Goal: Register for event/course

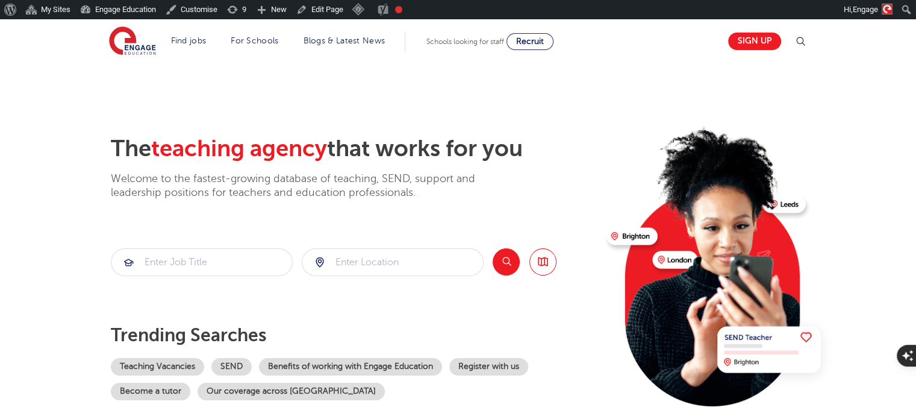
click at [803, 38] on img at bounding box center [801, 41] width 14 height 14
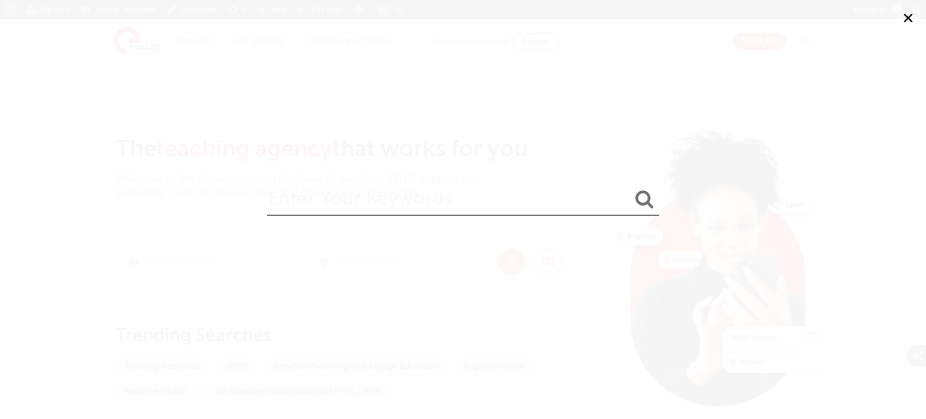
drag, startPoint x: 451, startPoint y: 223, endPoint x: 468, endPoint y: 215, distance: 18.9
click at [468, 215] on form at bounding box center [463, 202] width 392 height 51
click at [494, 209] on input "search" at bounding box center [463, 196] width 392 height 39
type input "ETAP"
click at [630, 189] on button "submit" at bounding box center [644, 200] width 29 height 22
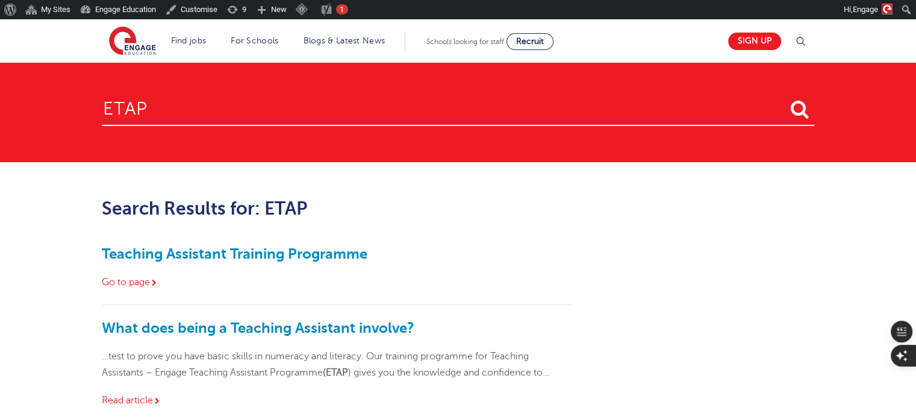
click at [317, 238] on div "Teaching Assistant Training Programme Go to page" at bounding box center [336, 268] width 469 height 74
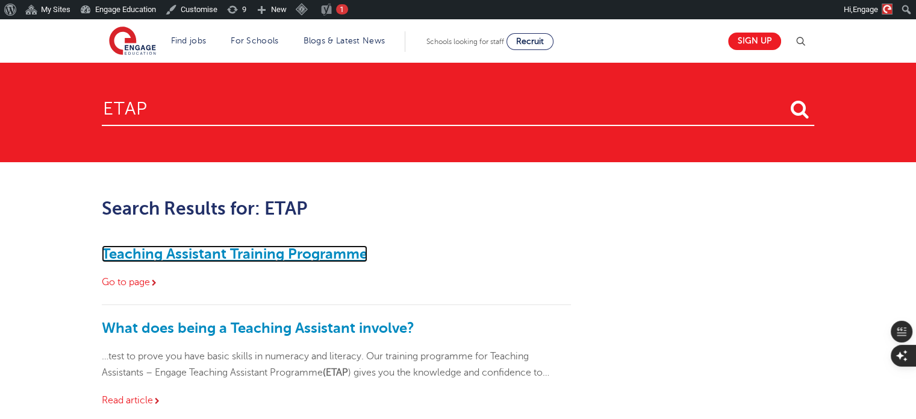
click at [316, 249] on link "Teaching Assistant Training Programme" at bounding box center [235, 253] width 266 height 17
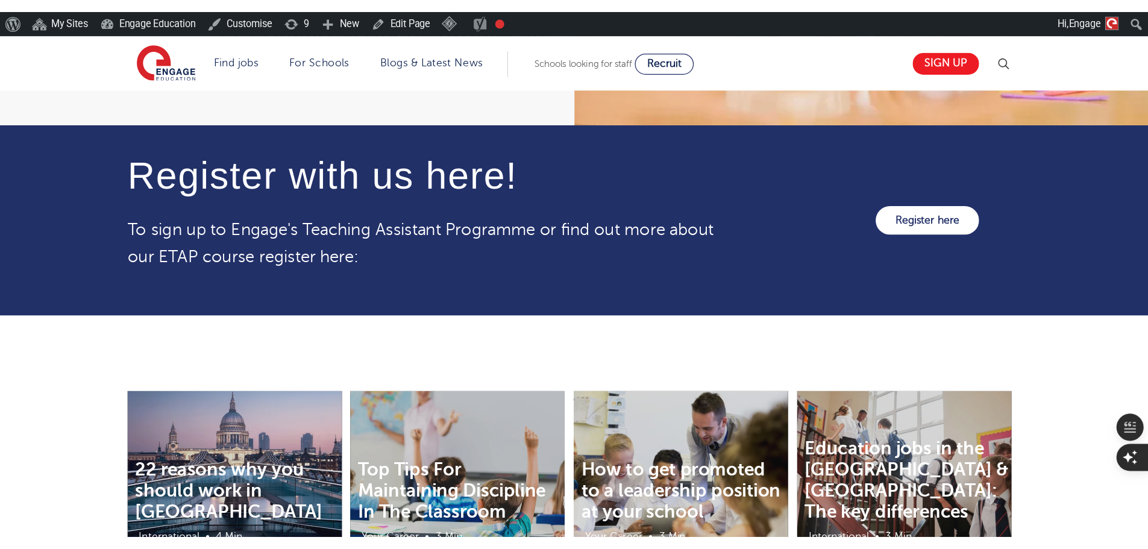
scroll to position [1388, 0]
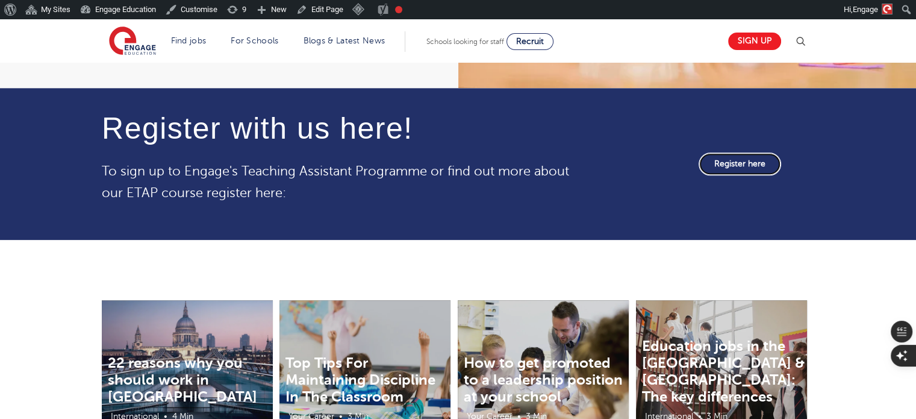
click at [735, 166] on link "Register here" at bounding box center [740, 163] width 83 height 23
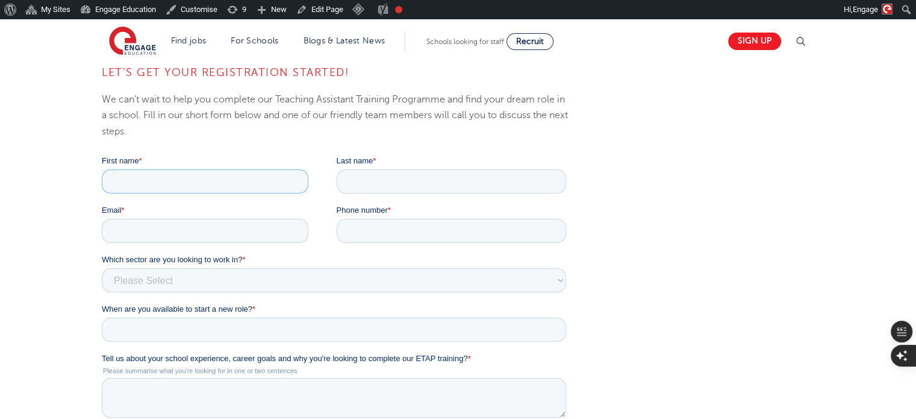
click at [264, 187] on input "First name *" at bounding box center [205, 181] width 207 height 24
